Goal: Information Seeking & Learning: Learn about a topic

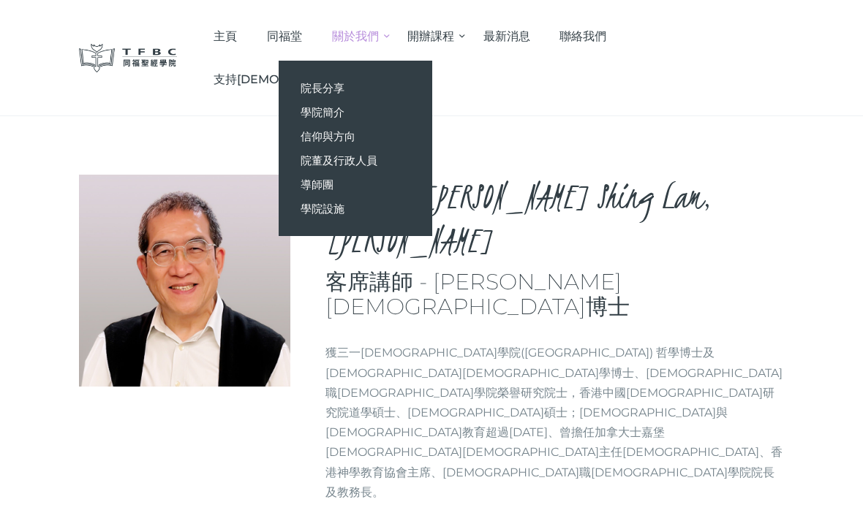
click at [333, 187] on span "導師團" at bounding box center [317, 185] width 33 height 14
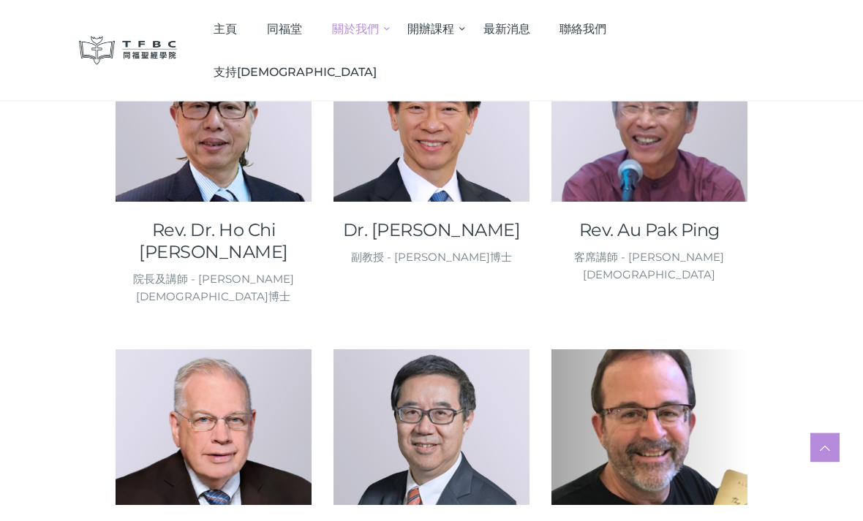
scroll to position [270, 0]
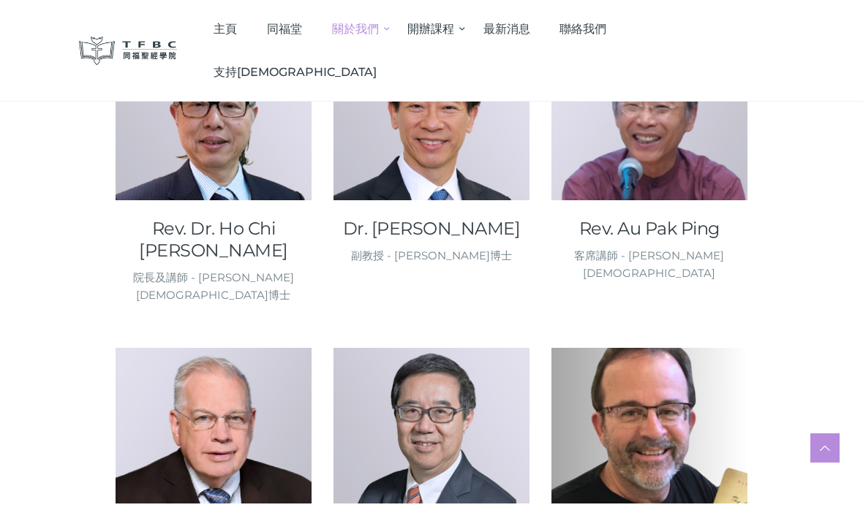
click at [190, 230] on link "Rev. Dr. Ho Chi Dik, Peter" at bounding box center [214, 240] width 196 height 44
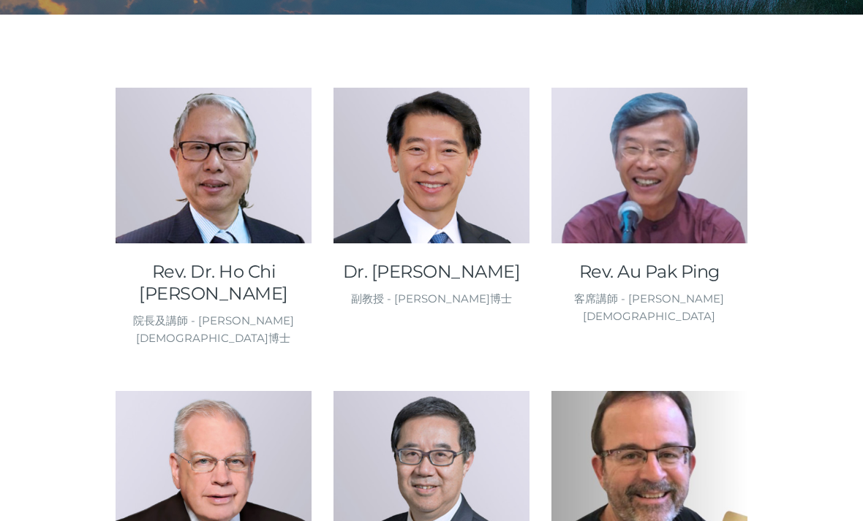
scroll to position [317, 0]
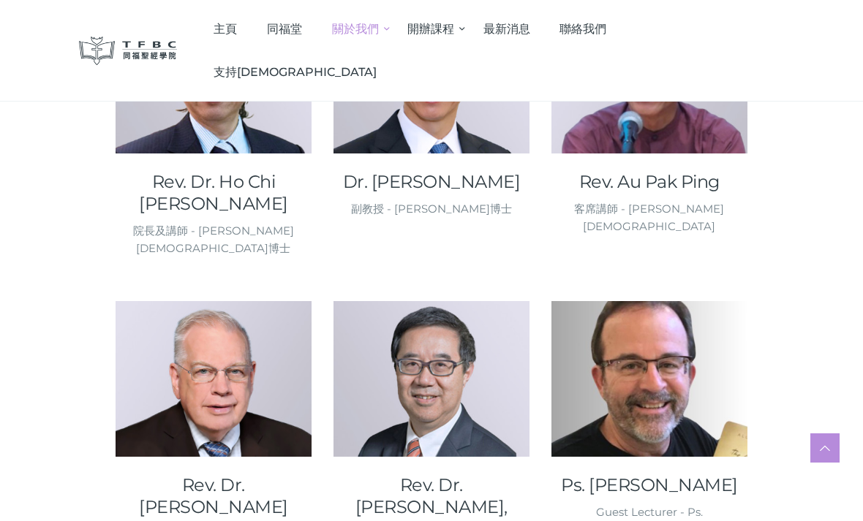
click at [407, 189] on link "Dr. [PERSON_NAME]" at bounding box center [431, 182] width 196 height 22
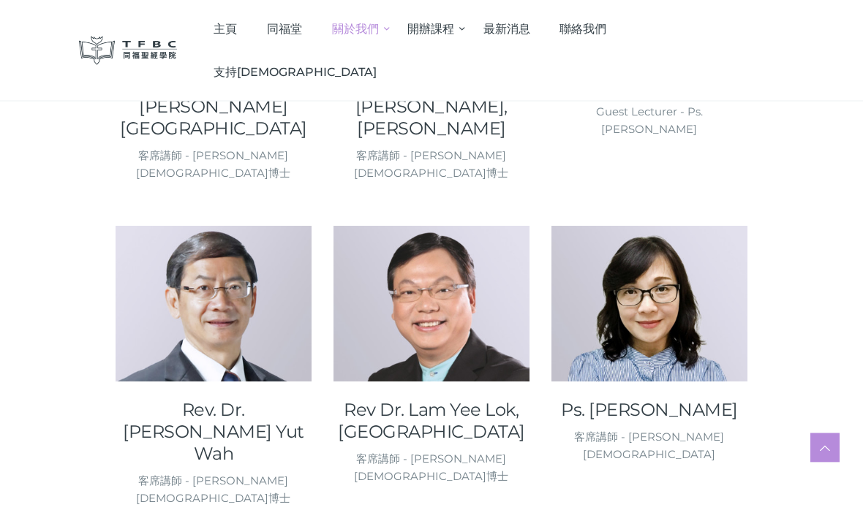
scroll to position [717, 0]
click at [208, 399] on link "Rev. Dr. Chan Yut Wah" at bounding box center [214, 432] width 196 height 66
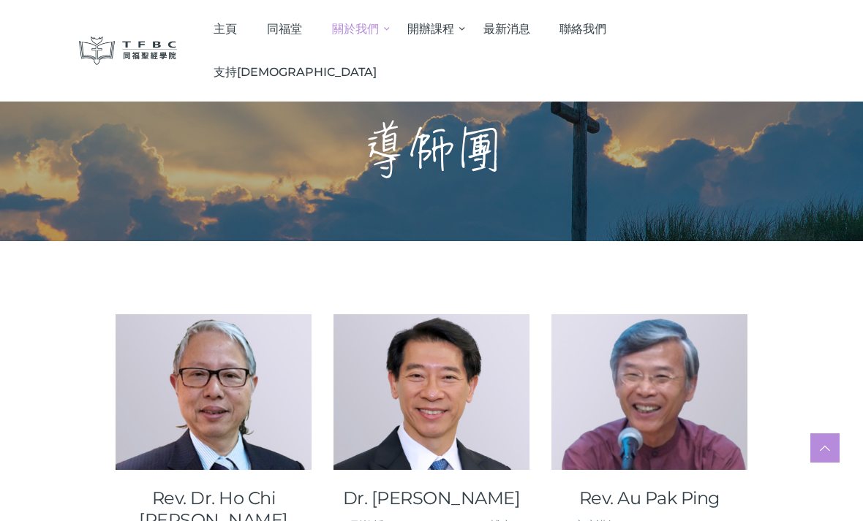
scroll to position [764, 0]
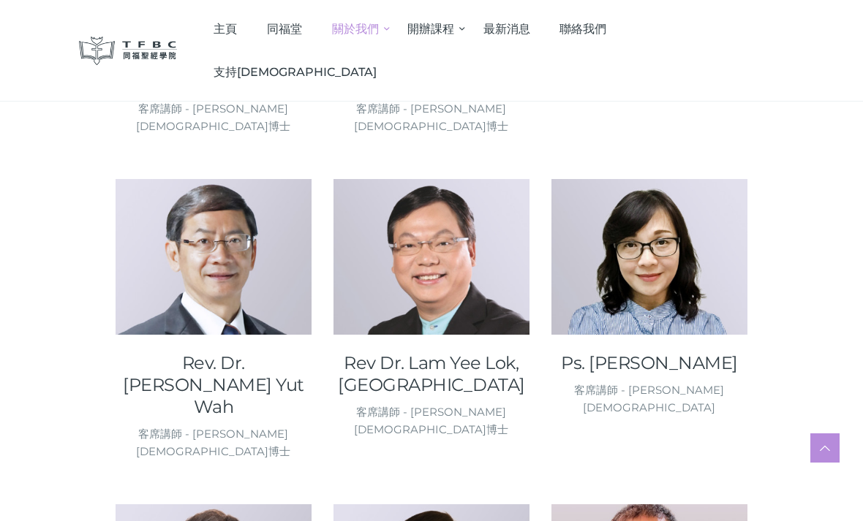
click at [382, 352] on link "Rev Dr. Lam Yee Lok, Enoch" at bounding box center [431, 374] width 196 height 44
click at [388, 352] on link "Rev Dr. Lam Yee Lok, Enoch" at bounding box center [431, 374] width 196 height 44
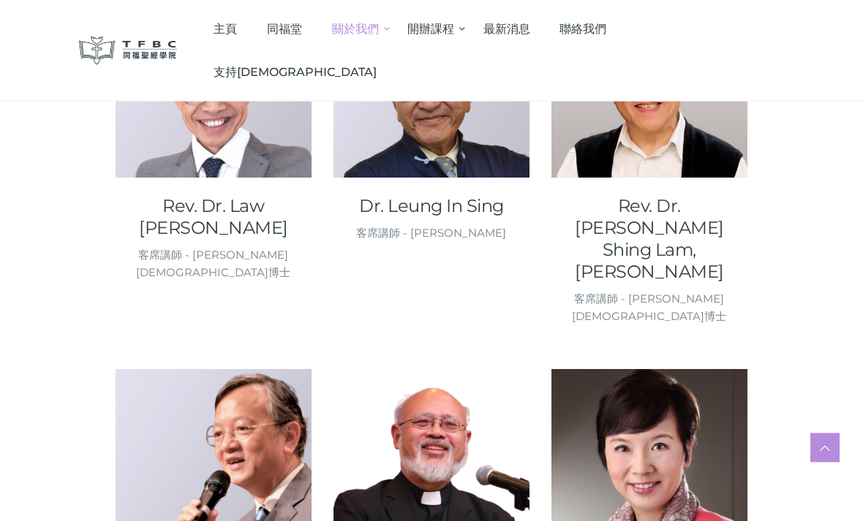
scroll to position [1247, 0]
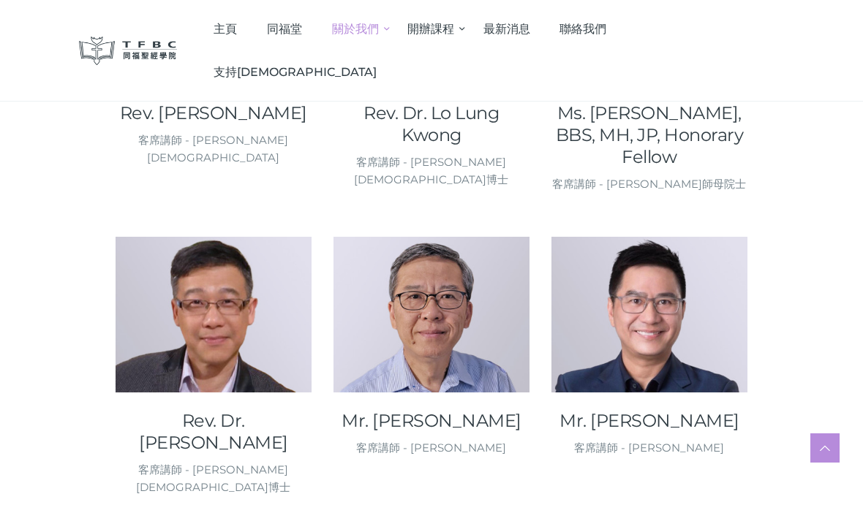
scroll to position [1688, 0]
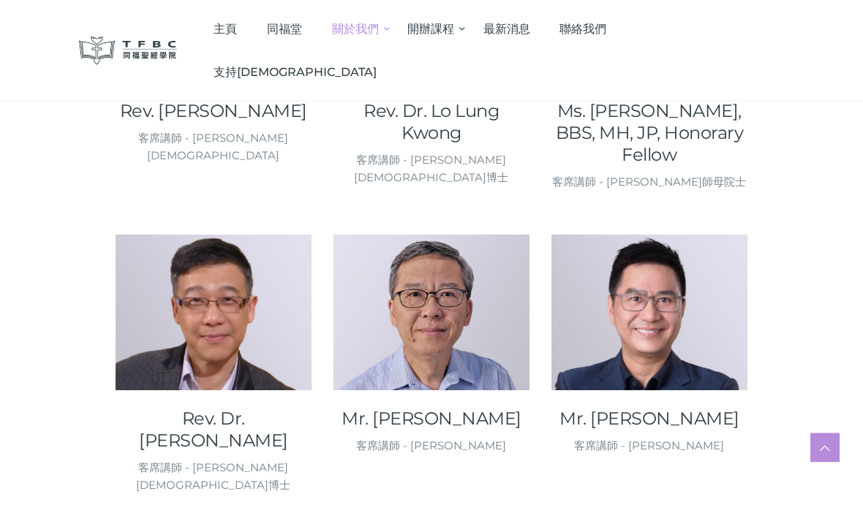
click at [404, 409] on link "Mr. [PERSON_NAME]" at bounding box center [431, 420] width 196 height 22
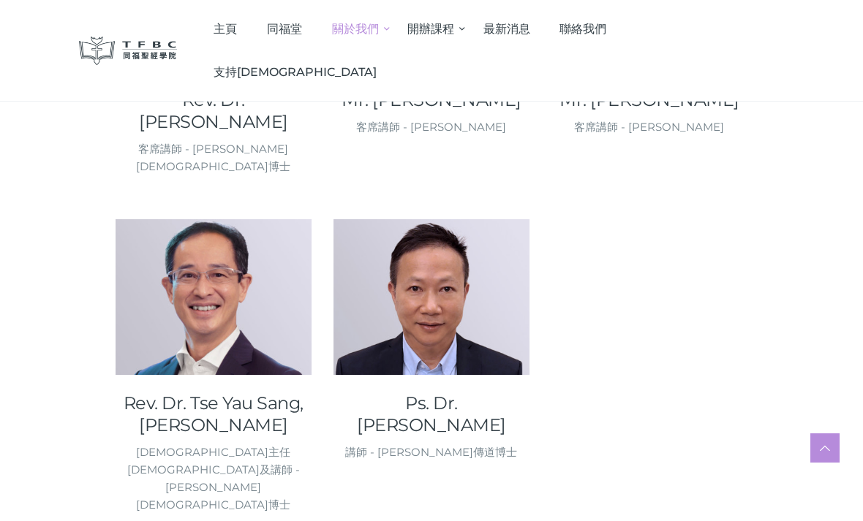
scroll to position [2002, 0]
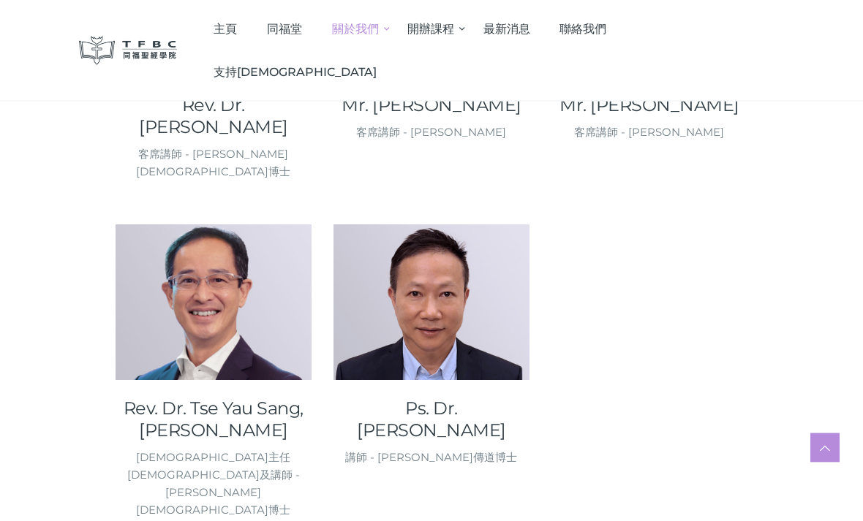
click at [386, 398] on link "Ps. Dr. Wong Kai Yan, Larry" at bounding box center [431, 420] width 196 height 44
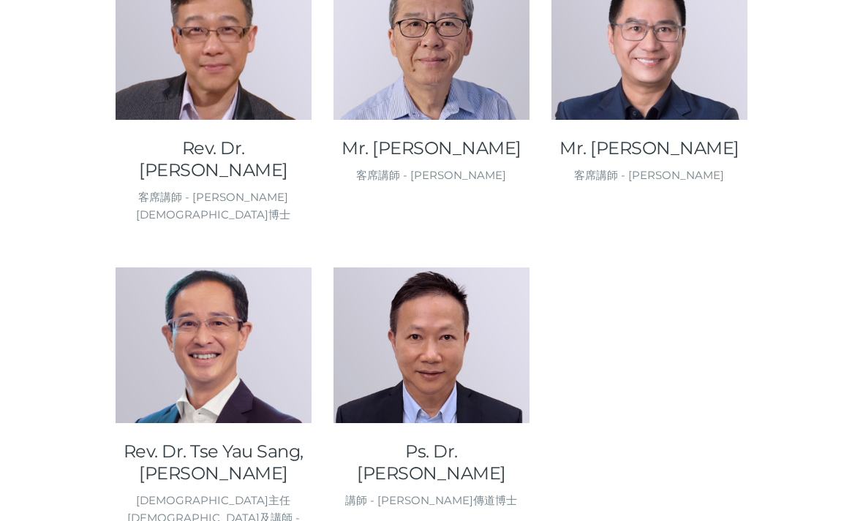
scroll to position [2049, 0]
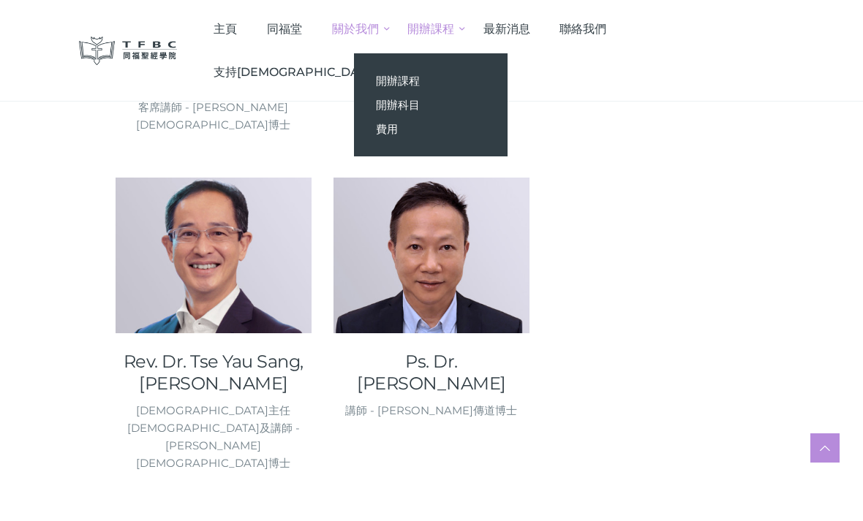
click at [420, 82] on span "開辦課程" at bounding box center [398, 81] width 44 height 14
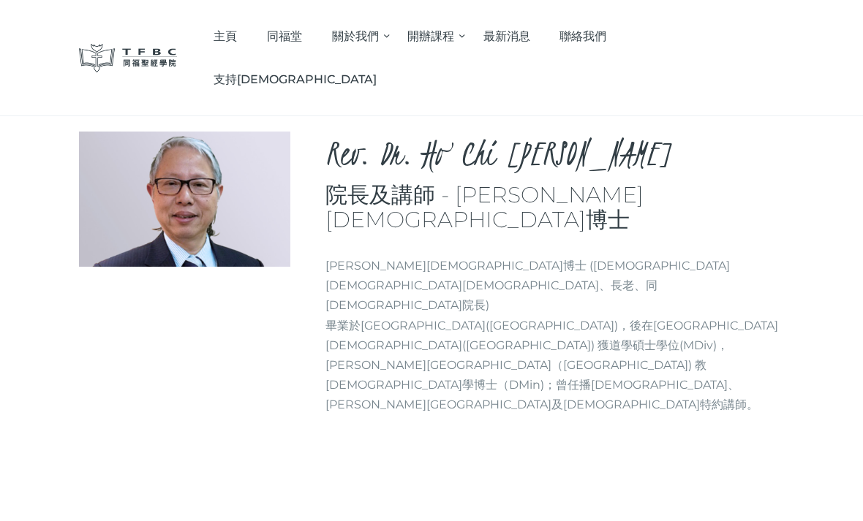
scroll to position [39, 0]
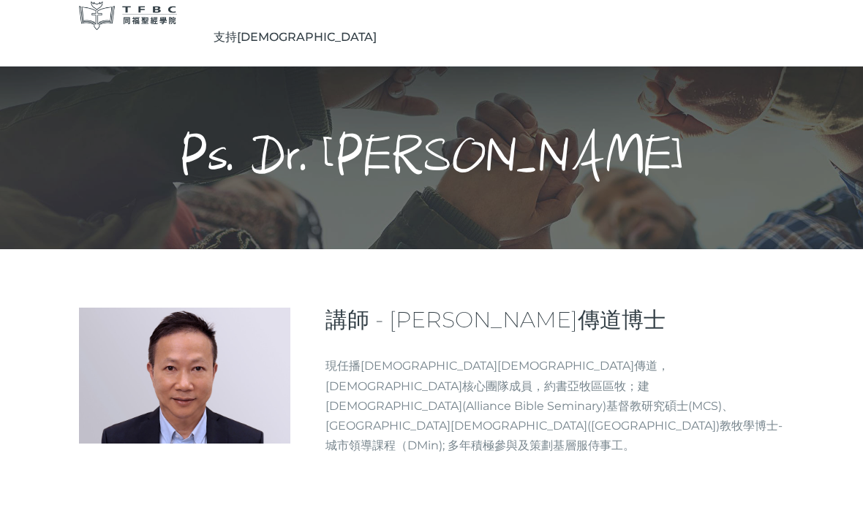
scroll to position [36, 0]
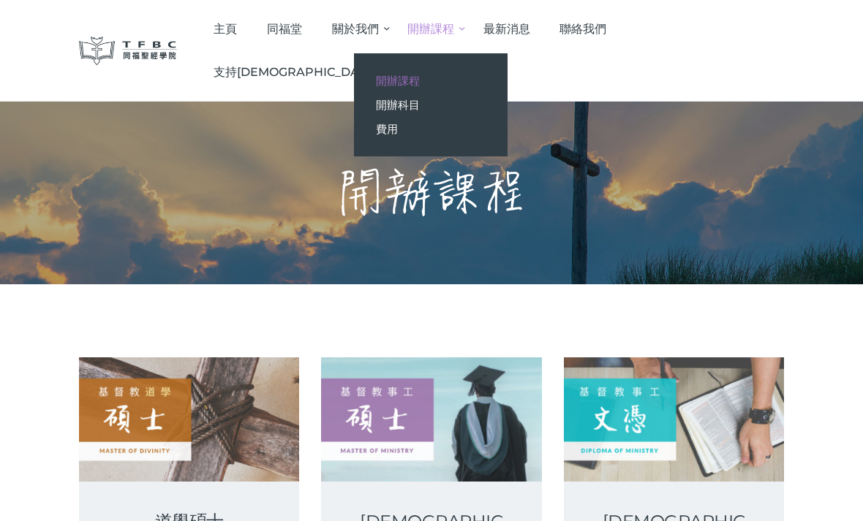
click at [420, 103] on span "開辦科目" at bounding box center [398, 105] width 44 height 14
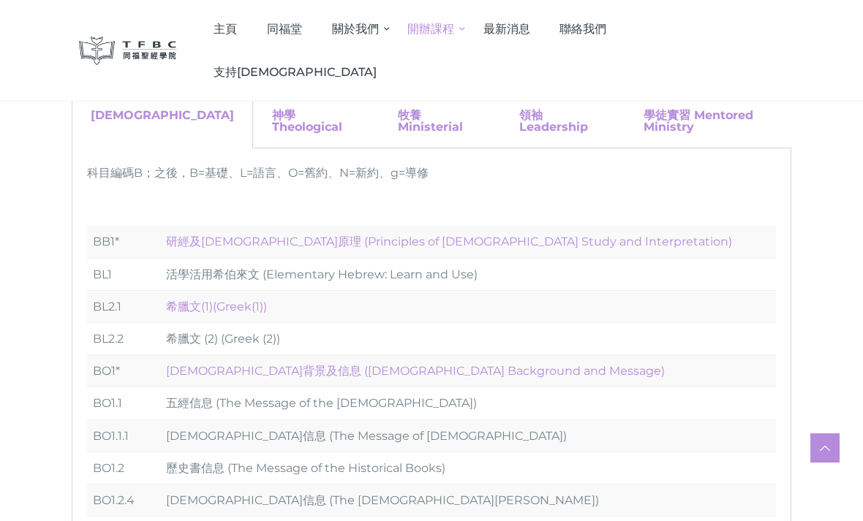
scroll to position [183, 0]
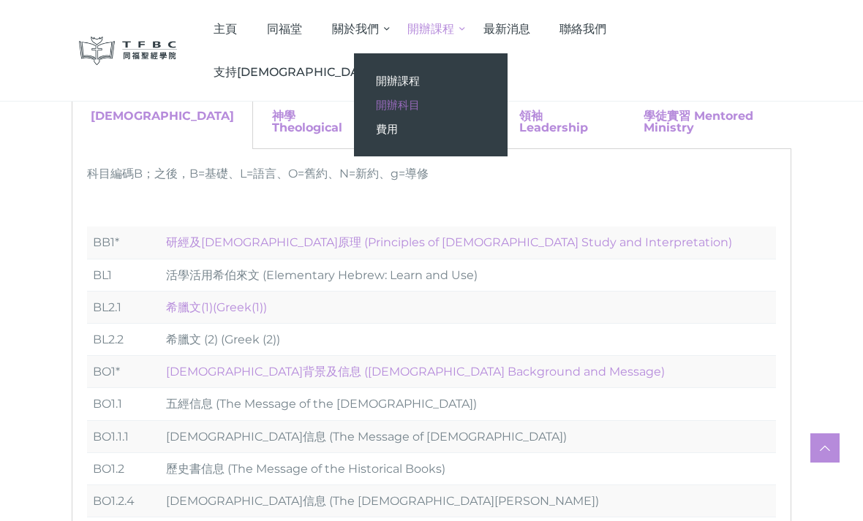
click at [398, 134] on span "費用" at bounding box center [387, 129] width 22 height 14
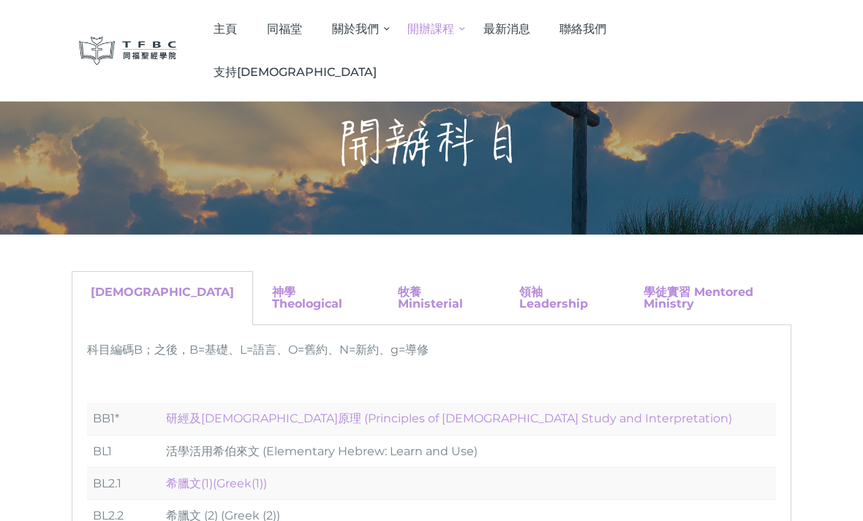
scroll to position [0, 0]
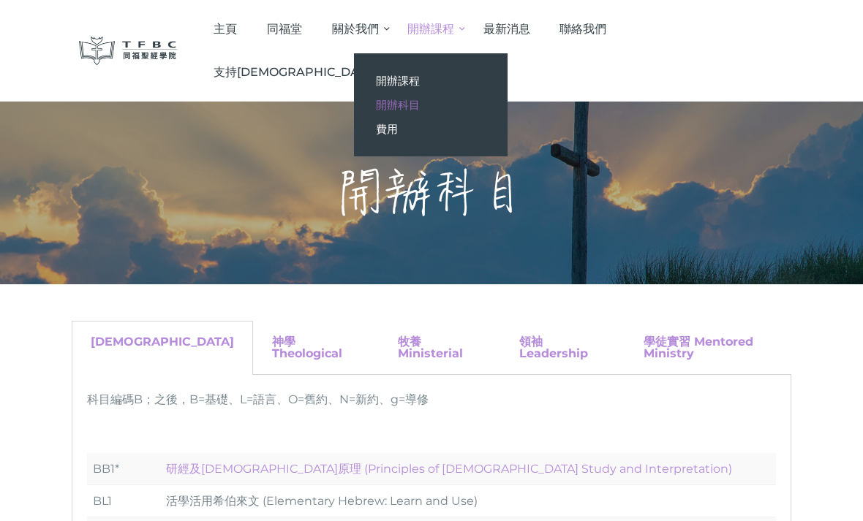
click at [420, 80] on span "開辦課程" at bounding box center [398, 81] width 44 height 14
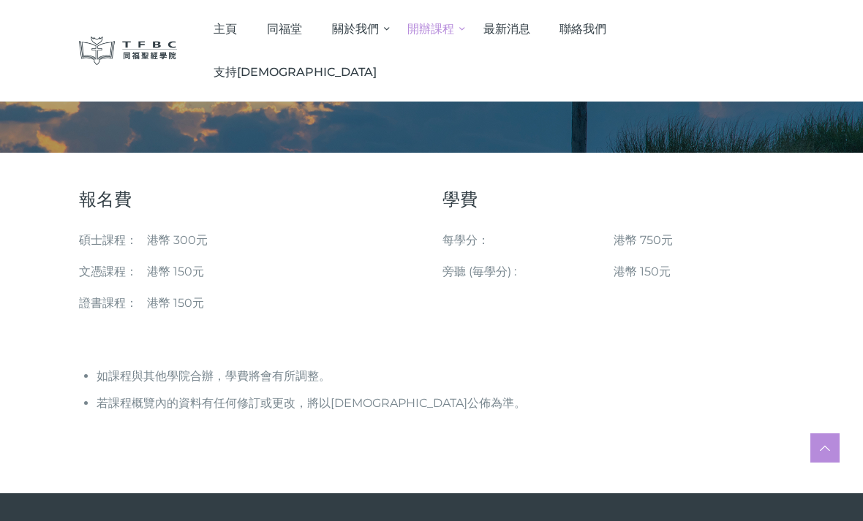
scroll to position [89, 0]
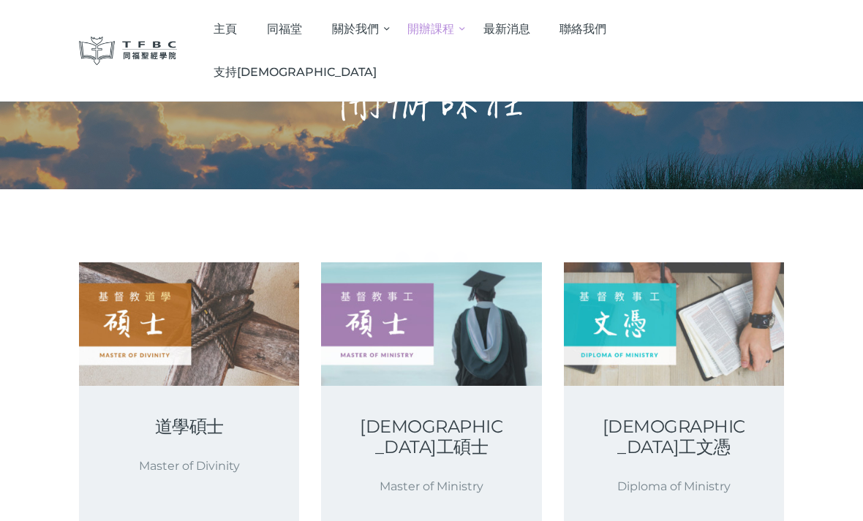
scroll to position [218, 0]
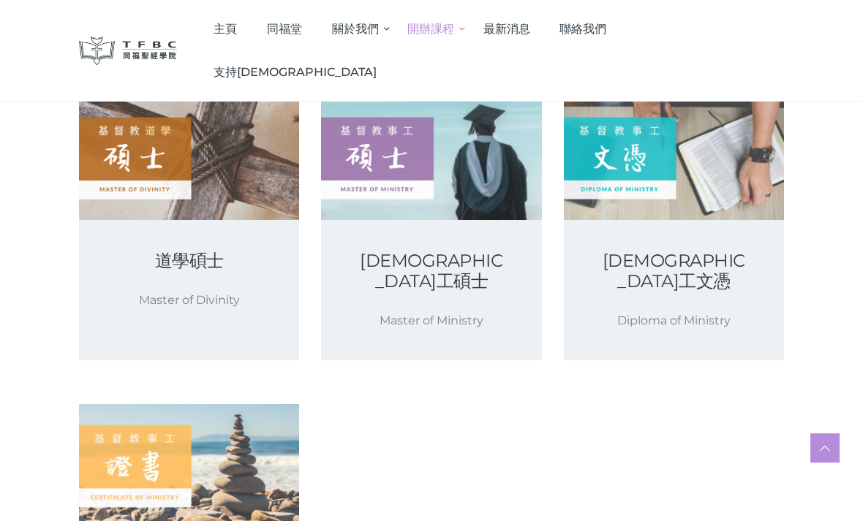
click at [183, 262] on link "道學碩士" at bounding box center [189, 261] width 150 height 20
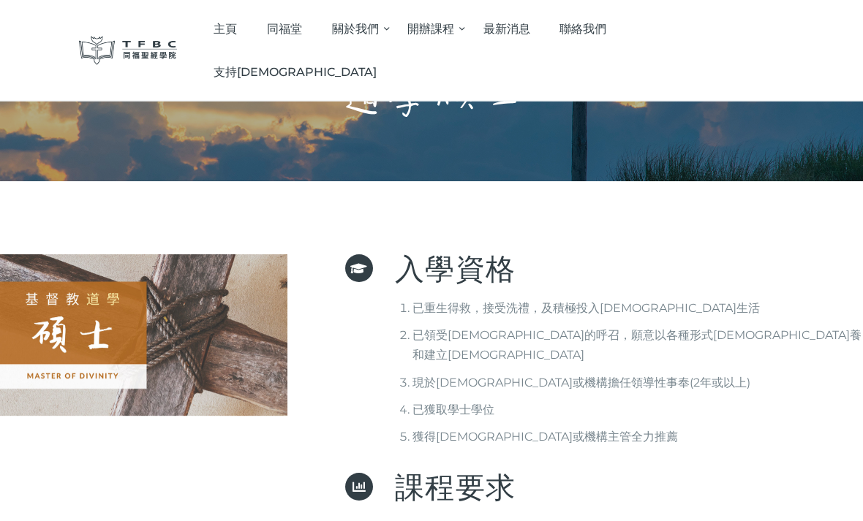
scroll to position [60, 0]
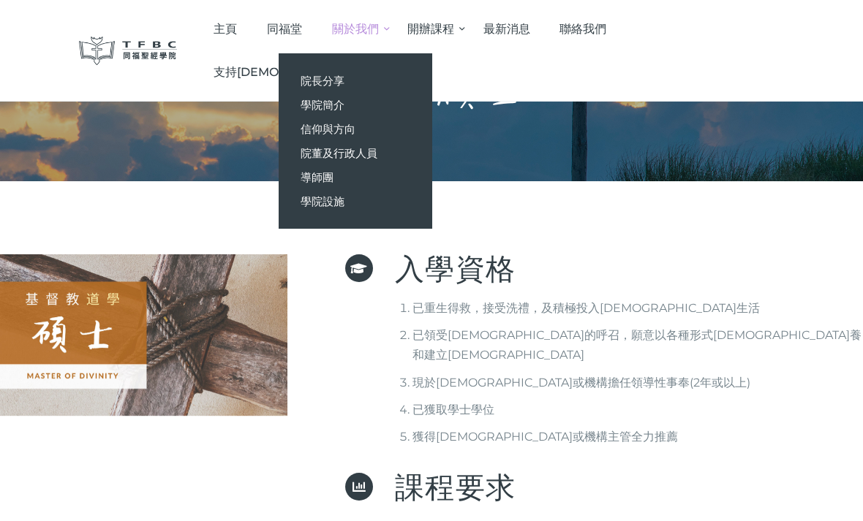
click at [377, 153] on span "院董及行政人員" at bounding box center [339, 153] width 77 height 14
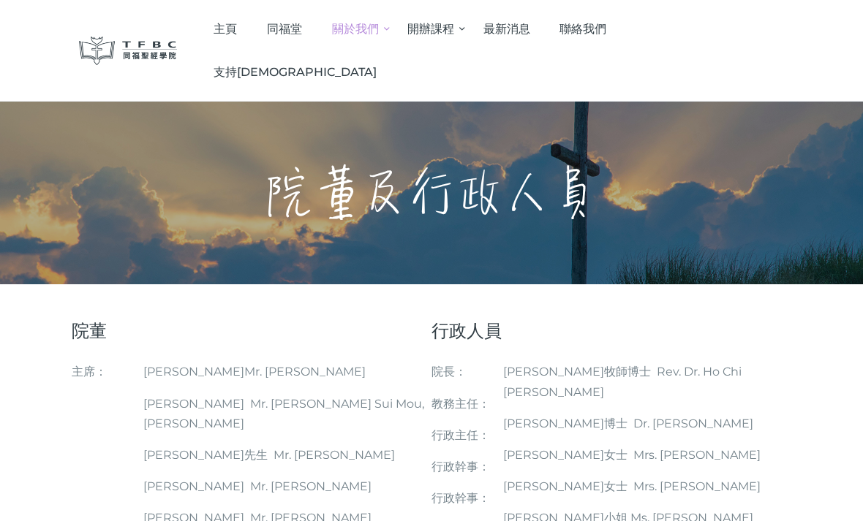
click at [302, 29] on span "同福堂" at bounding box center [284, 29] width 35 height 14
click at [237, 36] on span "主頁" at bounding box center [224, 29] width 23 height 14
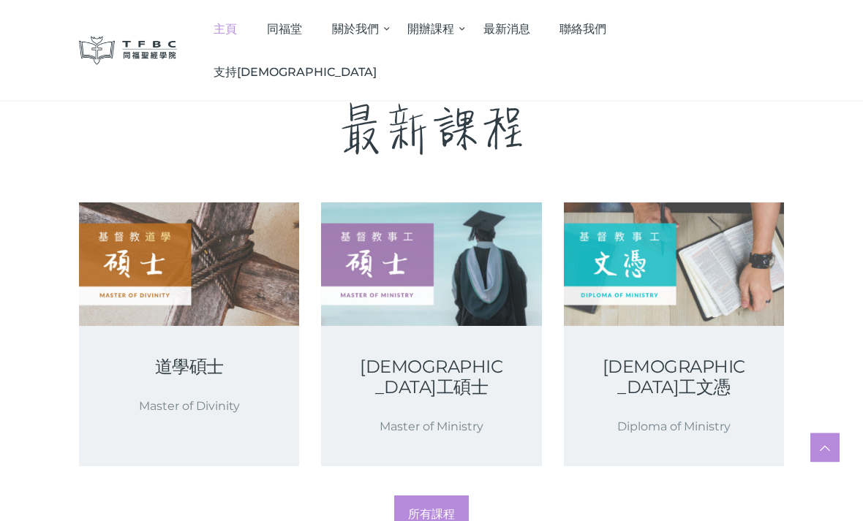
scroll to position [2253, 0]
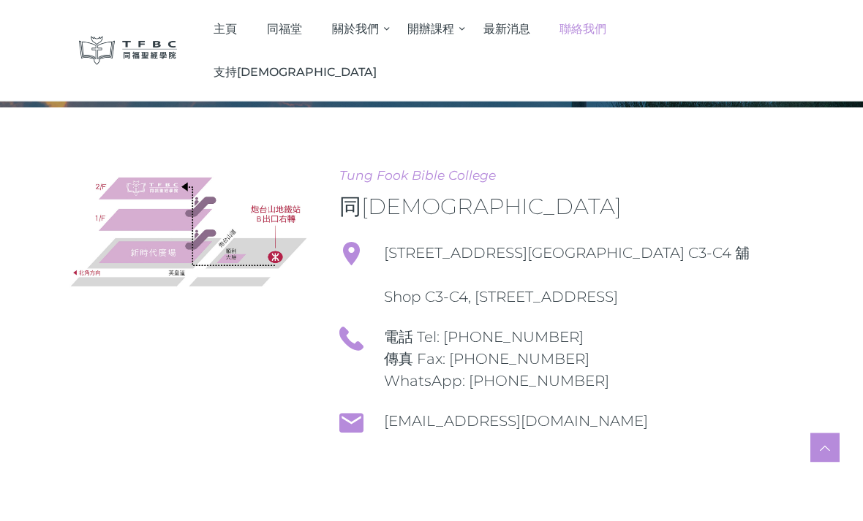
scroll to position [134, 0]
click at [545, 39] on link "最新消息" at bounding box center [506, 28] width 77 height 43
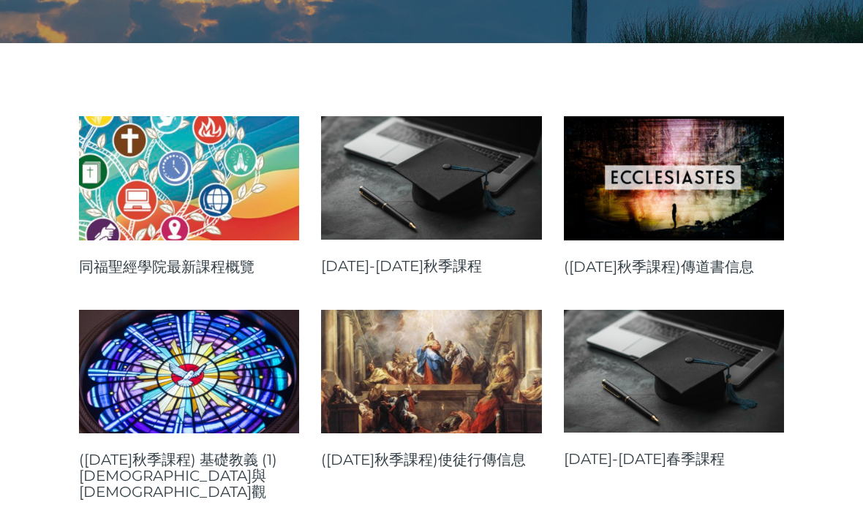
scroll to position [241, 0]
